Goal: Contribute content: Contribute content

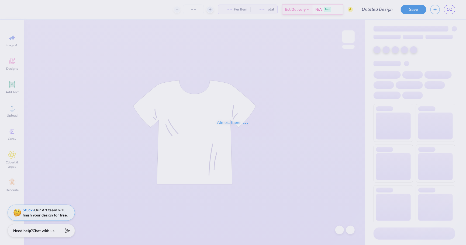
type input "general merch hat"
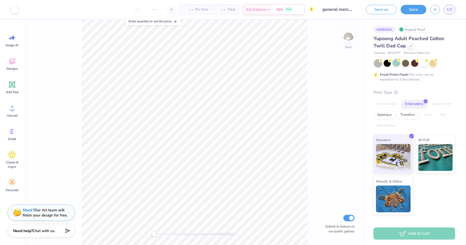
click at [396, 65] on div at bounding box center [396, 62] width 7 height 7
click at [426, 61] on icon at bounding box center [427, 60] width 4 height 4
click at [433, 62] on div at bounding box center [432, 62] width 7 height 7
click at [397, 64] on div at bounding box center [396, 62] width 7 height 7
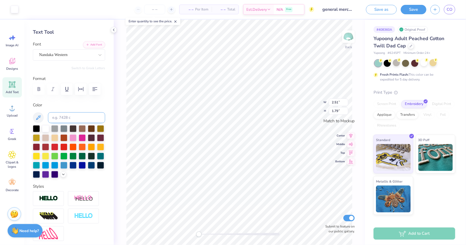
scroll to position [21, 0]
click at [64, 173] on polyline at bounding box center [63, 173] width 2 height 1
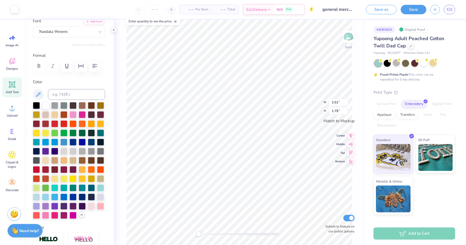
scroll to position [45, 0]
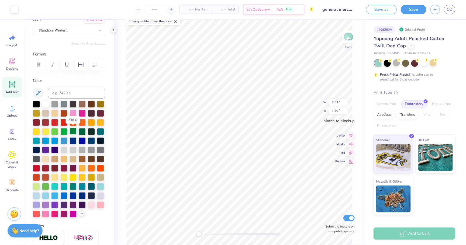
click at [72, 130] on div at bounding box center [73, 131] width 7 height 7
type input "2.10"
type input "0.94"
click at [71, 130] on div at bounding box center [73, 131] width 7 height 7
click at [325, 208] on icon at bounding box center [326, 206] width 5 height 5
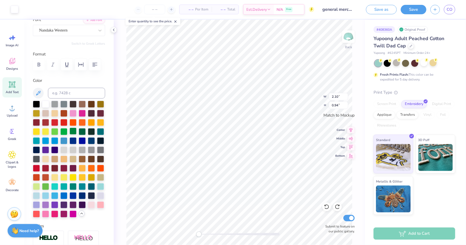
click at [73, 131] on div at bounding box center [73, 131] width 7 height 7
click at [73, 132] on div at bounding box center [73, 131] width 7 height 7
type input "0.55"
click at [73, 132] on div at bounding box center [73, 131] width 7 height 7
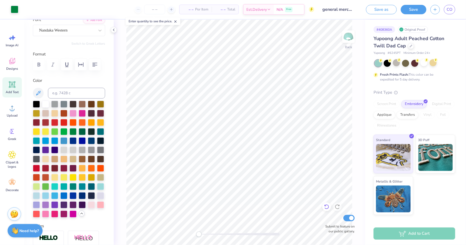
click at [325, 208] on icon at bounding box center [326, 206] width 5 height 5
click at [72, 132] on div at bounding box center [73, 131] width 7 height 7
click at [397, 65] on div at bounding box center [396, 62] width 7 height 7
click at [417, 9] on button "Save" at bounding box center [414, 8] width 26 height 9
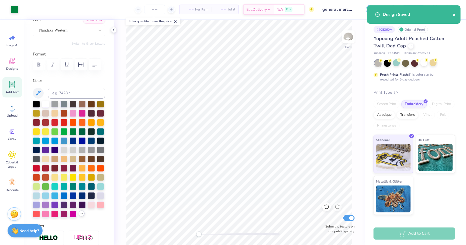
click at [454, 14] on icon "close" at bounding box center [454, 14] width 3 height 3
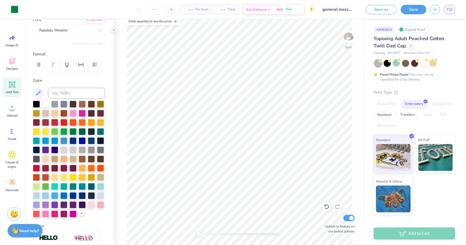
click at [451, 10] on div "Design Saved" at bounding box center [414, 16] width 96 height 25
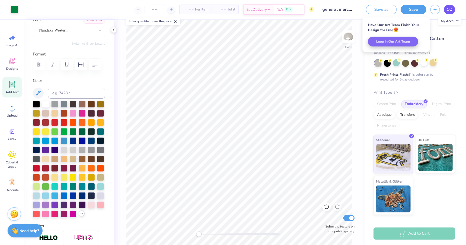
click at [446, 9] on link "CO" at bounding box center [449, 9] width 11 height 9
